Goal: Navigation & Orientation: Find specific page/section

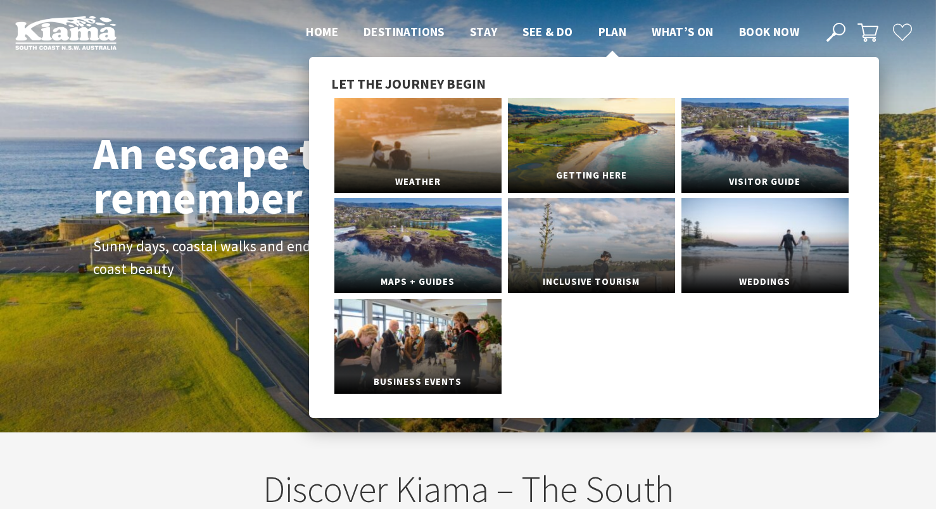
click at [614, 153] on link "Getting Here" at bounding box center [591, 145] width 167 height 95
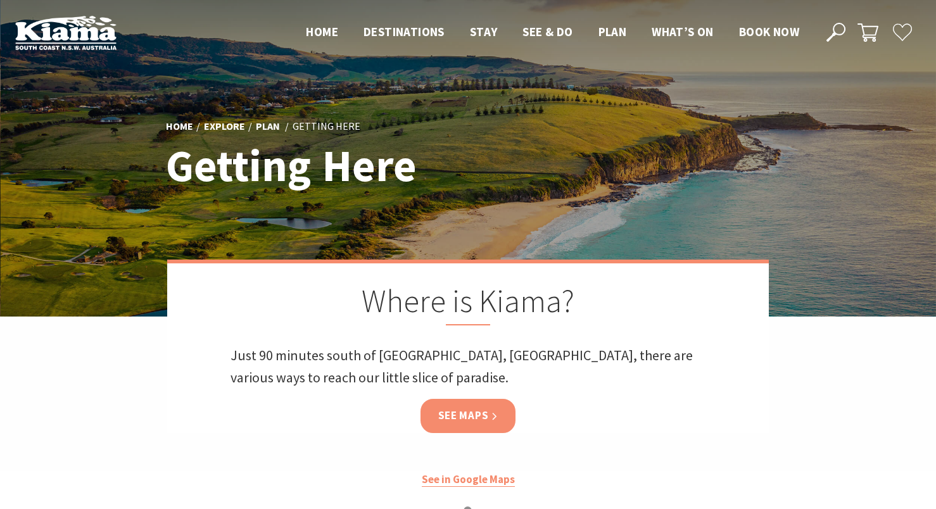
click at [491, 419] on link "See Maps" at bounding box center [468, 416] width 96 height 34
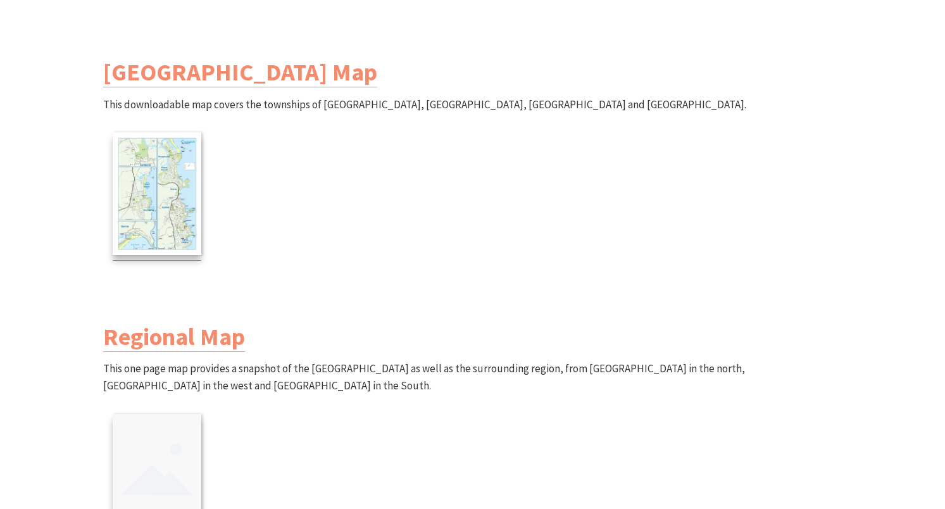
scroll to position [530, 0]
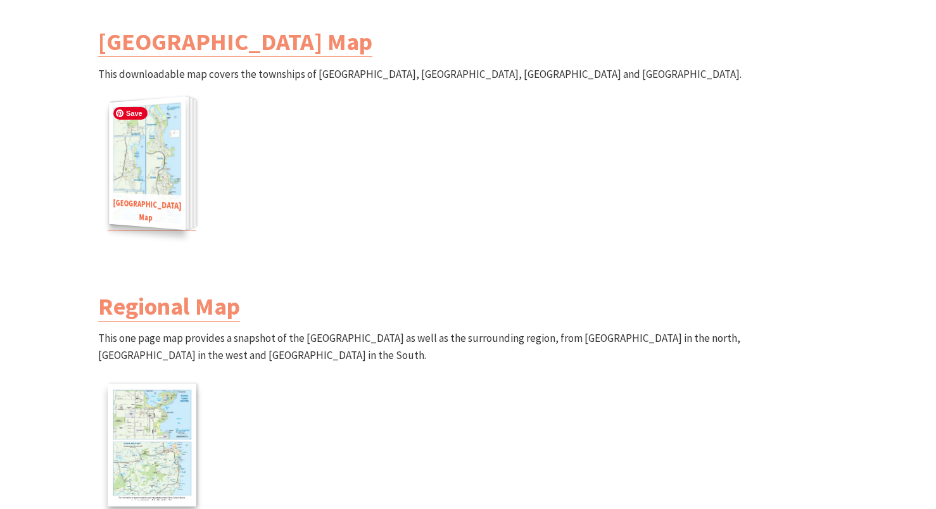
click at [141, 184] on img at bounding box center [147, 163] width 77 height 134
